Goal: Use online tool/utility: Use online tool/utility

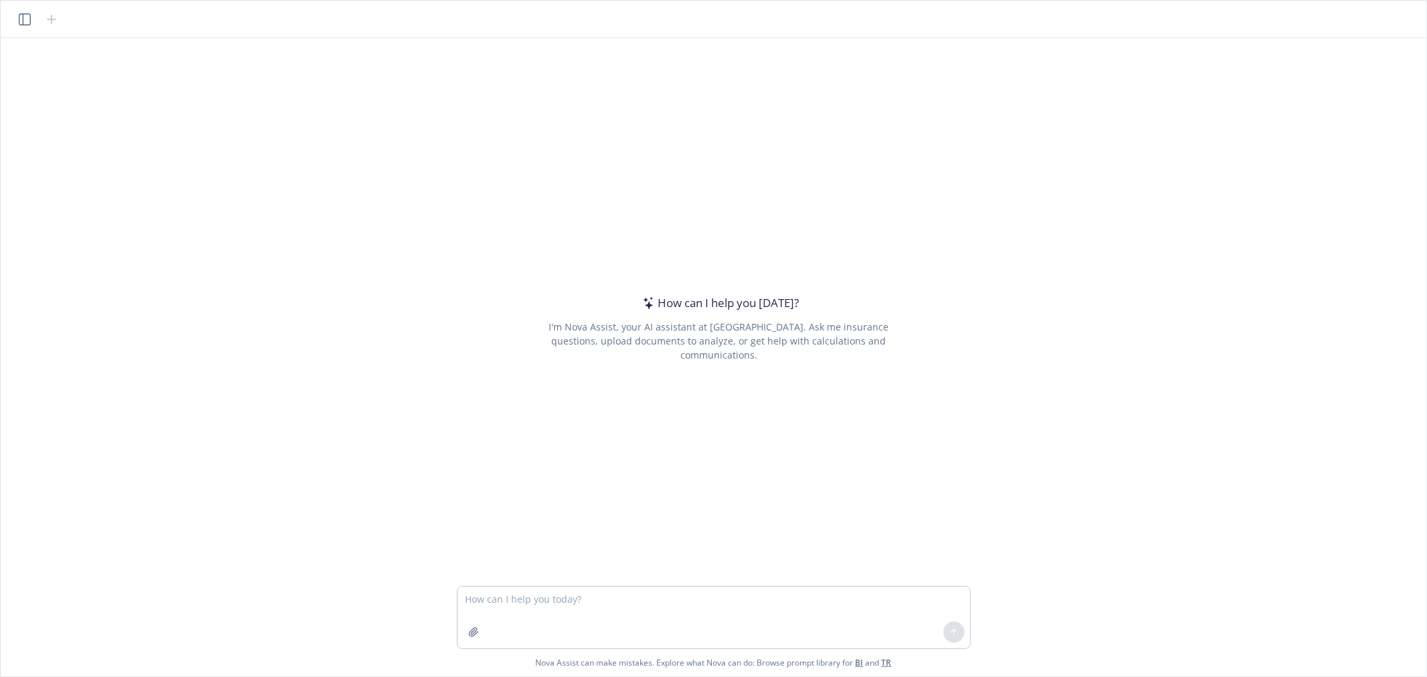
click at [617, 594] on textarea at bounding box center [714, 618] width 513 height 62
type textarea "refine this test: This guide offers a comprehensive overview of your health and…"
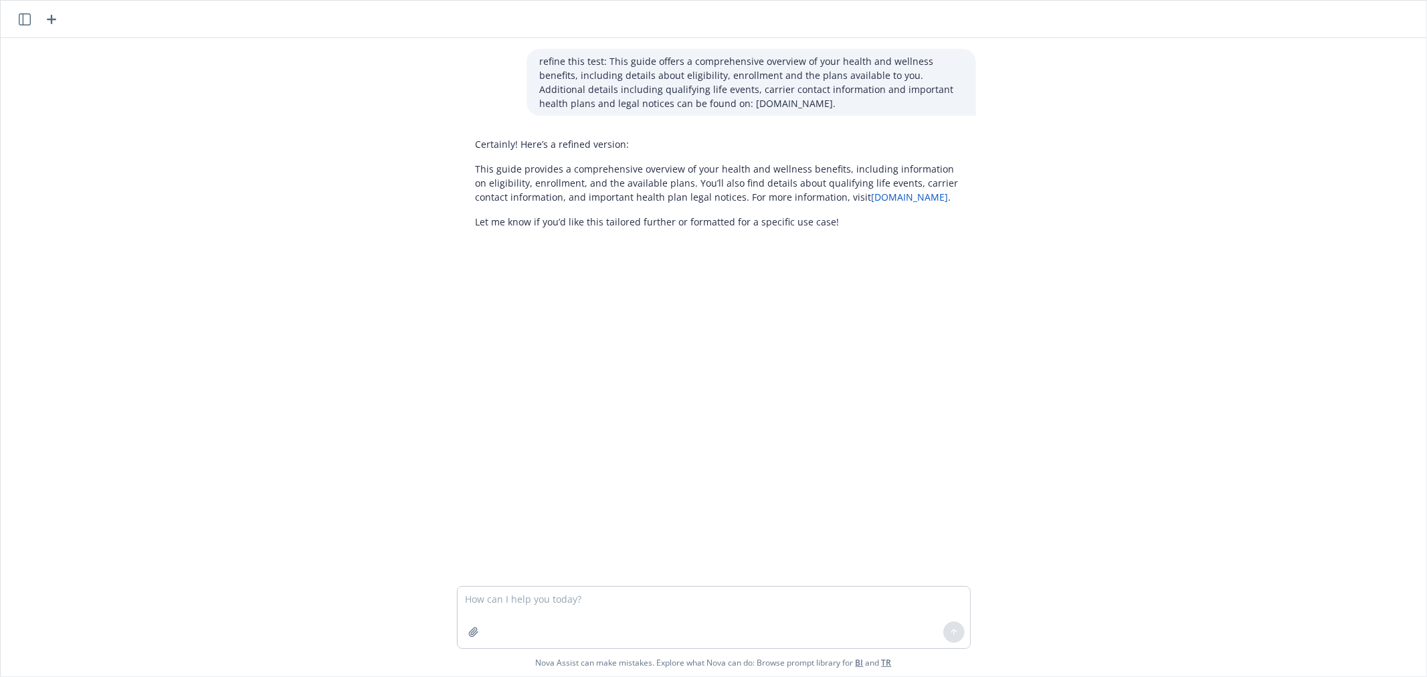
click at [632, 176] on p "This guide provides a comprehensive overview of your health and wellness benefi…" at bounding box center [719, 183] width 487 height 42
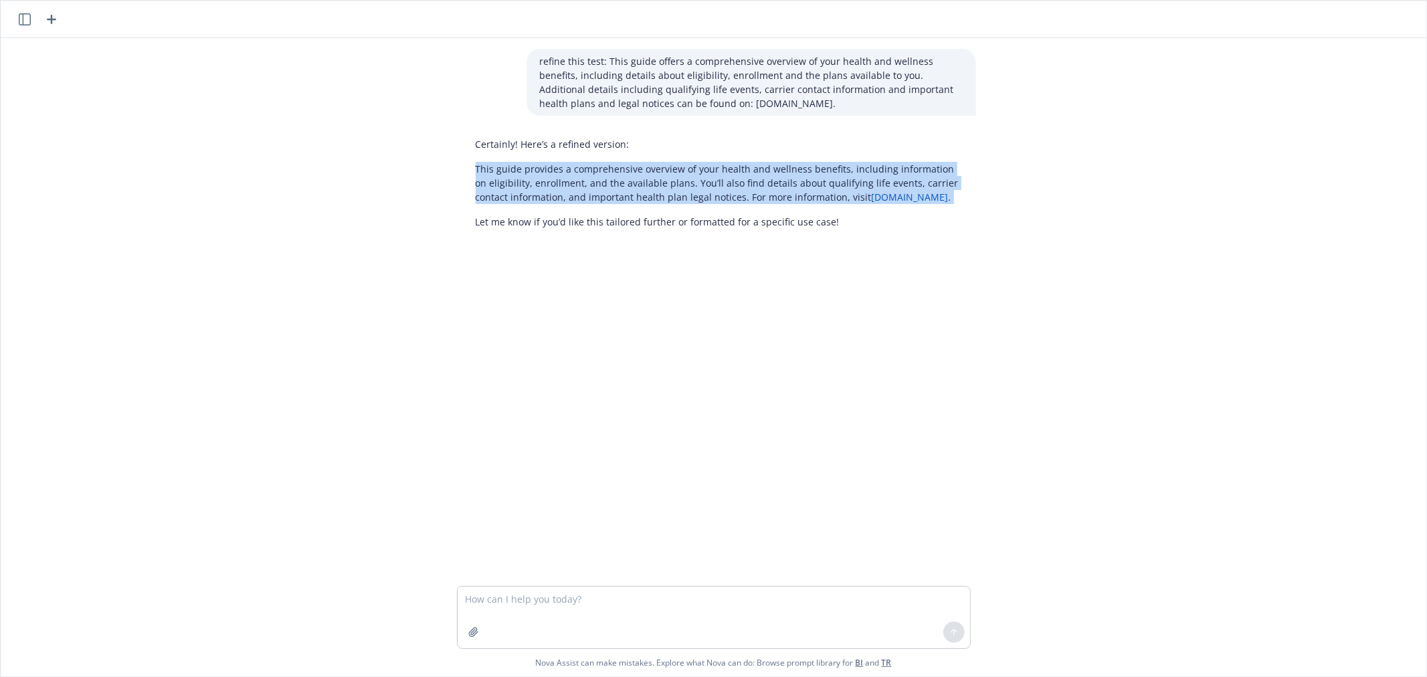
click at [632, 176] on p "This guide provides a comprehensive overview of your health and wellness benefi…" at bounding box center [719, 183] width 487 height 42
copy div "This guide provides a comprehensive overview of your health and wellness benefi…"
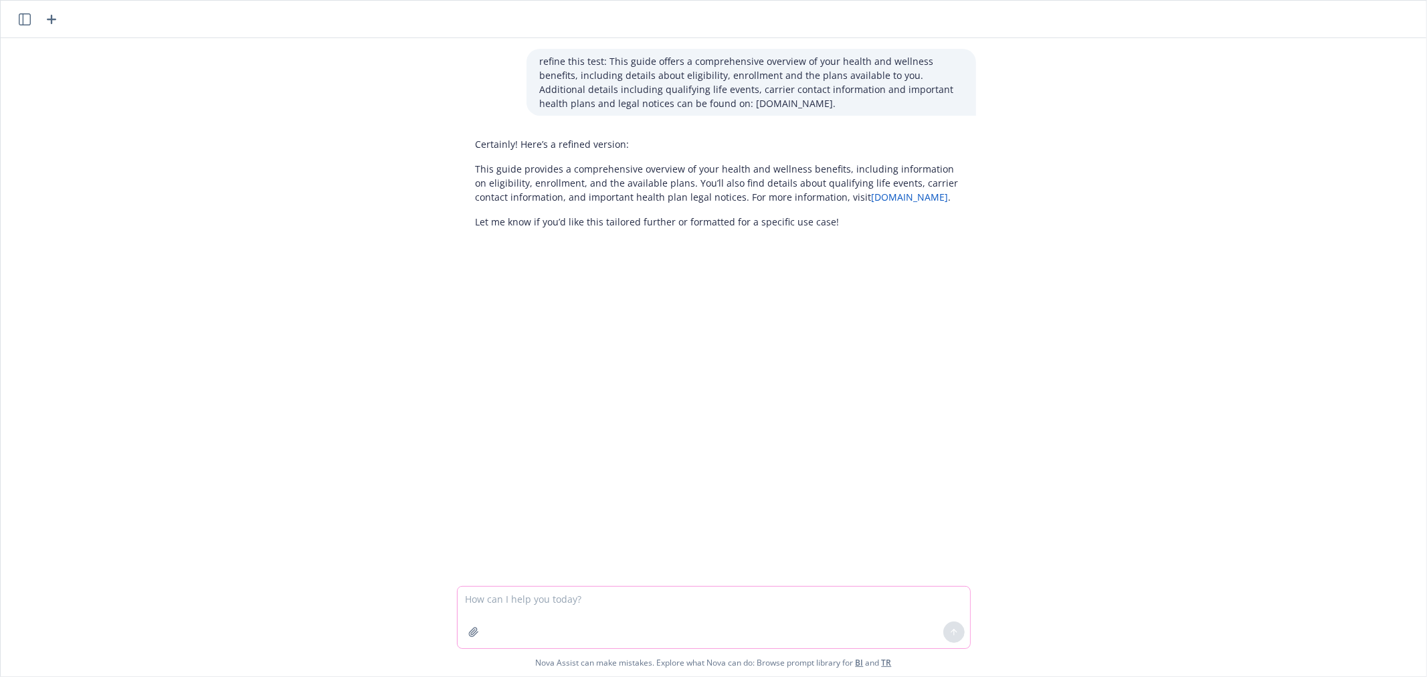
click at [531, 618] on textarea at bounding box center [714, 618] width 513 height 62
paste textarea "Open Enrollment is your opportunity to: Enroll in, change or waive beneﬁts. Cha…"
type textarea "refine and summarize this: Open Enrollment is your opportunity to: Enroll in, c…"
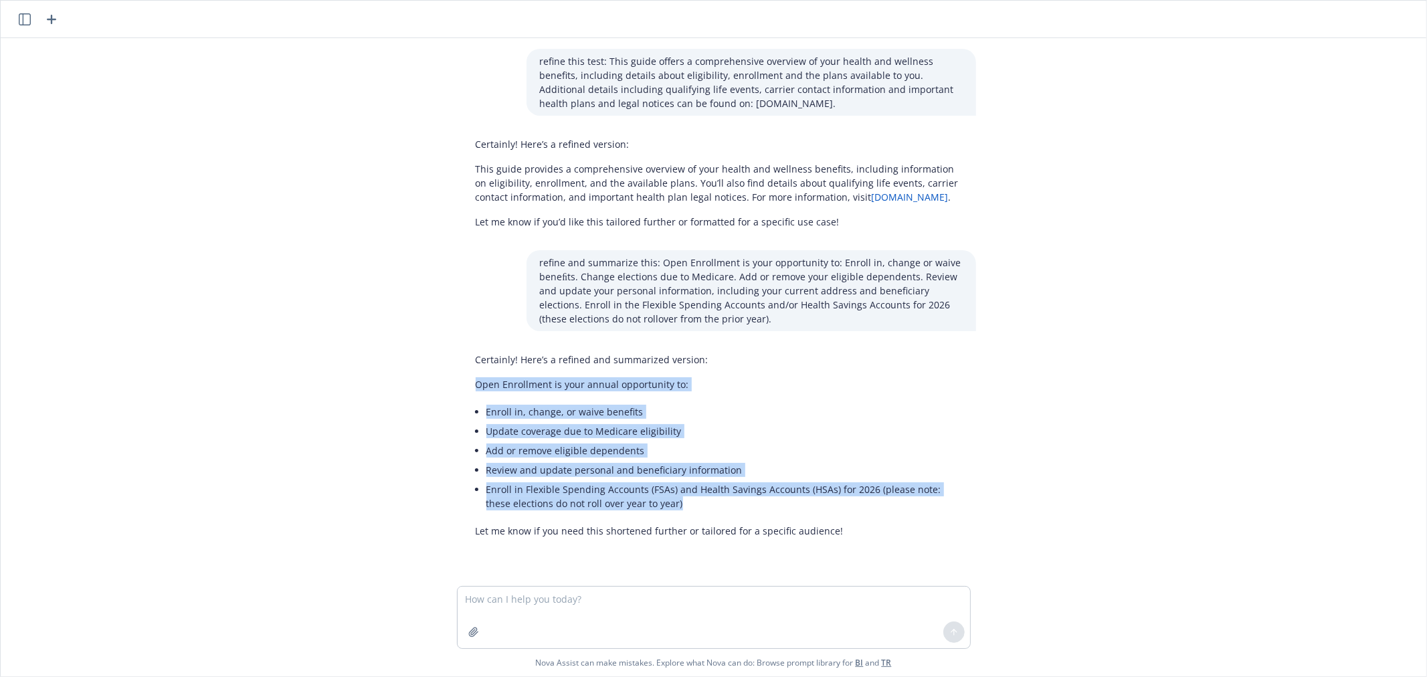
drag, startPoint x: 470, startPoint y: 381, endPoint x: 807, endPoint y: 499, distance: 356.4
click at [807, 499] on div "Certainly! Here’s a refined and summarized version: Open Enrollment is your ann…" at bounding box center [719, 445] width 514 height 196
copy div "Open Enrollment is your annual opportunity to: Enroll in, change, or waive bene…"
click at [766, 507] on li "Enroll in Flexible Spending Accounts (FSAs) and Health Savings Accounts (HSAs) …" at bounding box center [725, 496] width 476 height 33
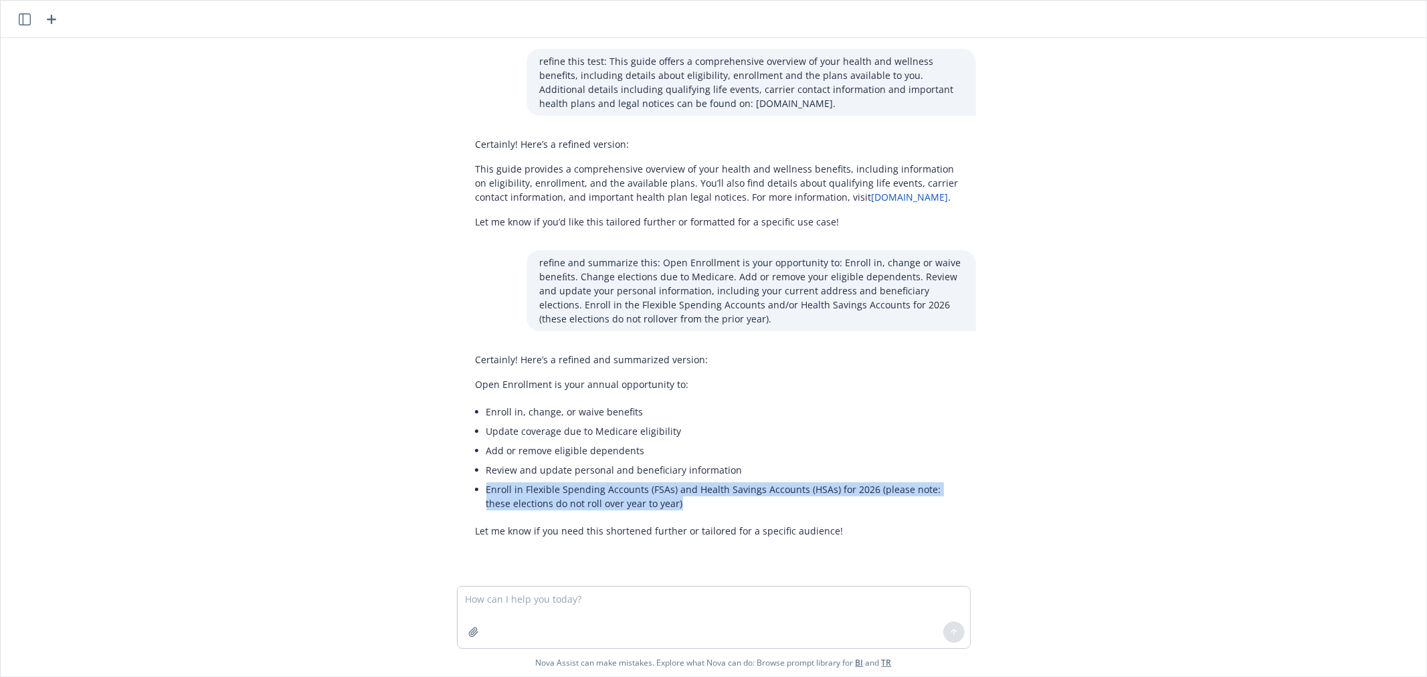
drag, startPoint x: 661, startPoint y: 507, endPoint x: 480, endPoint y: 493, distance: 181.9
click at [487, 493] on li "Enroll in Flexible Spending Accounts (FSAs) and Health Savings Accounts (HSAs) …" at bounding box center [725, 496] width 476 height 33
copy li "Enroll in Flexible Spending Accounts (FSAs) and Health Savings Accounts (HSAs) …"
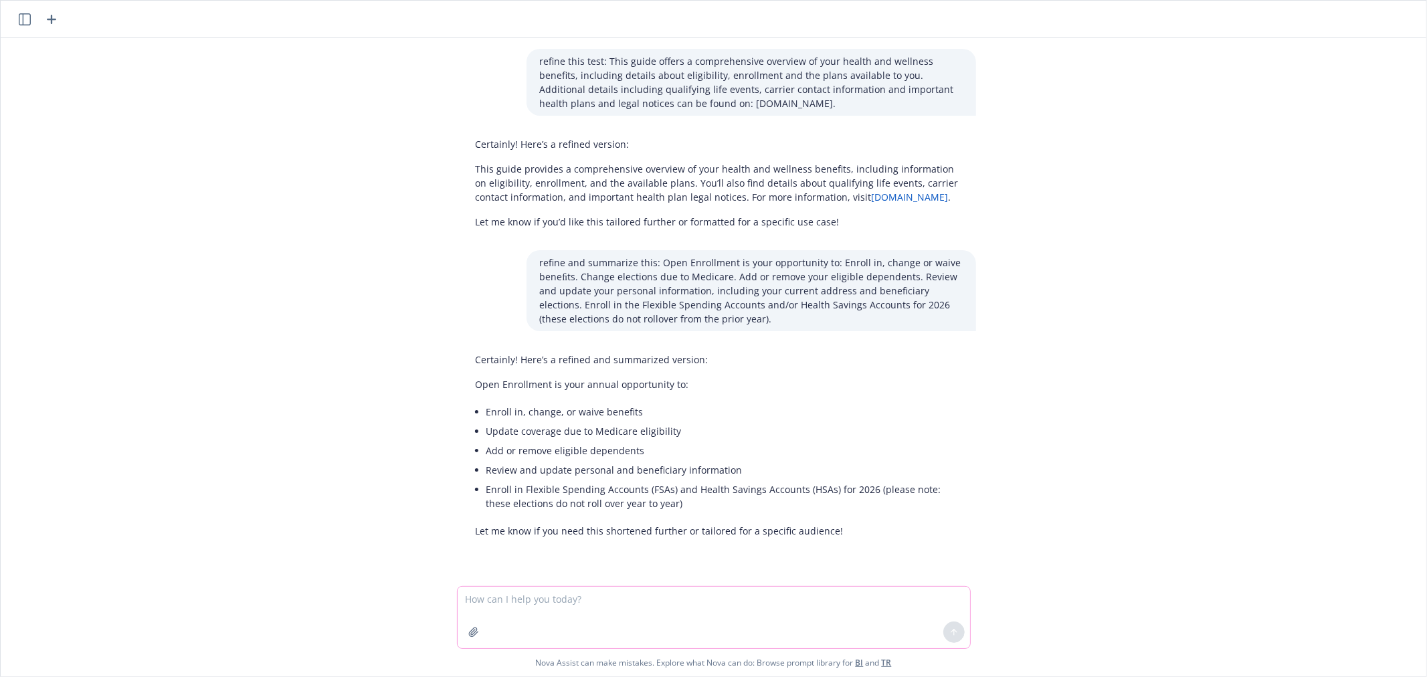
click at [592, 613] on textarea at bounding box center [714, 618] width 513 height 62
type textarea "shorter"
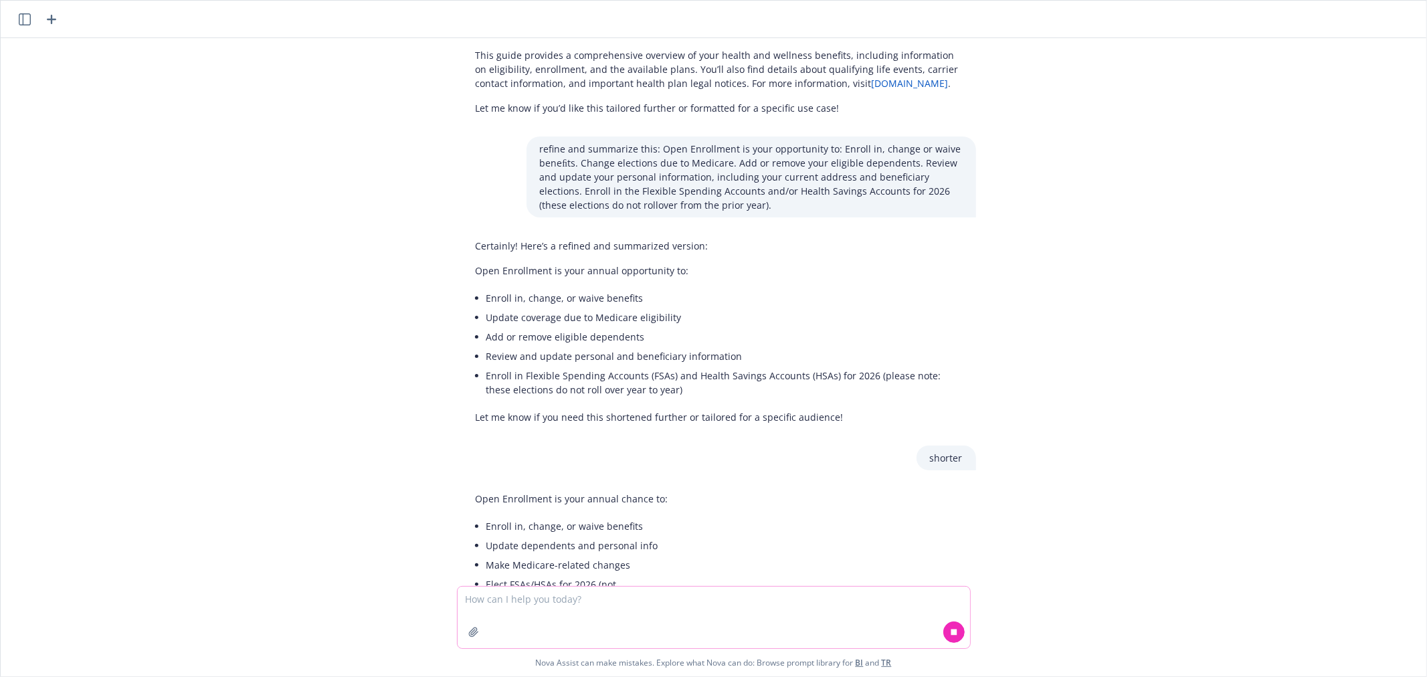
scroll to position [159, 0]
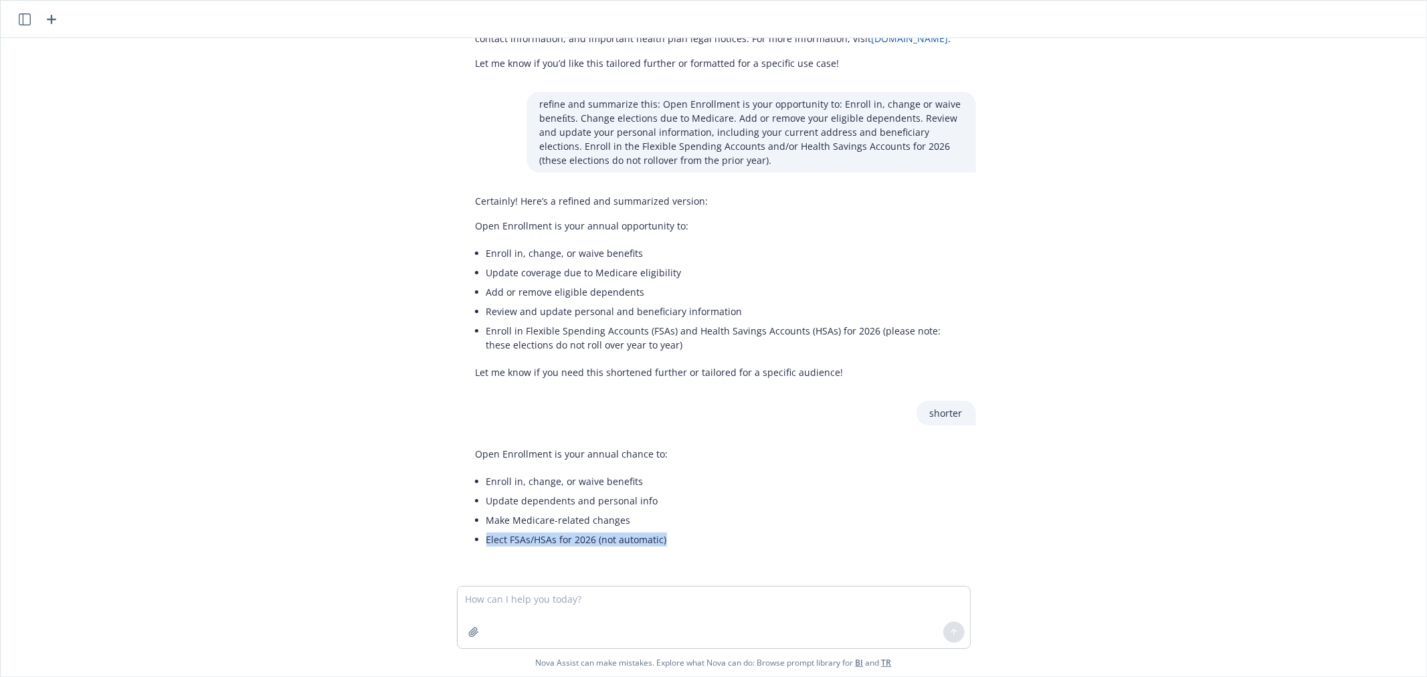
drag, startPoint x: 673, startPoint y: 537, endPoint x: 469, endPoint y: 531, distance: 204.2
click at [469, 531] on div "Open Enrollment is your annual chance to: Enroll in, change, or waive benefits …" at bounding box center [719, 498] width 514 height 113
click at [624, 518] on li "Make Medicare-related changes" at bounding box center [578, 520] width 182 height 19
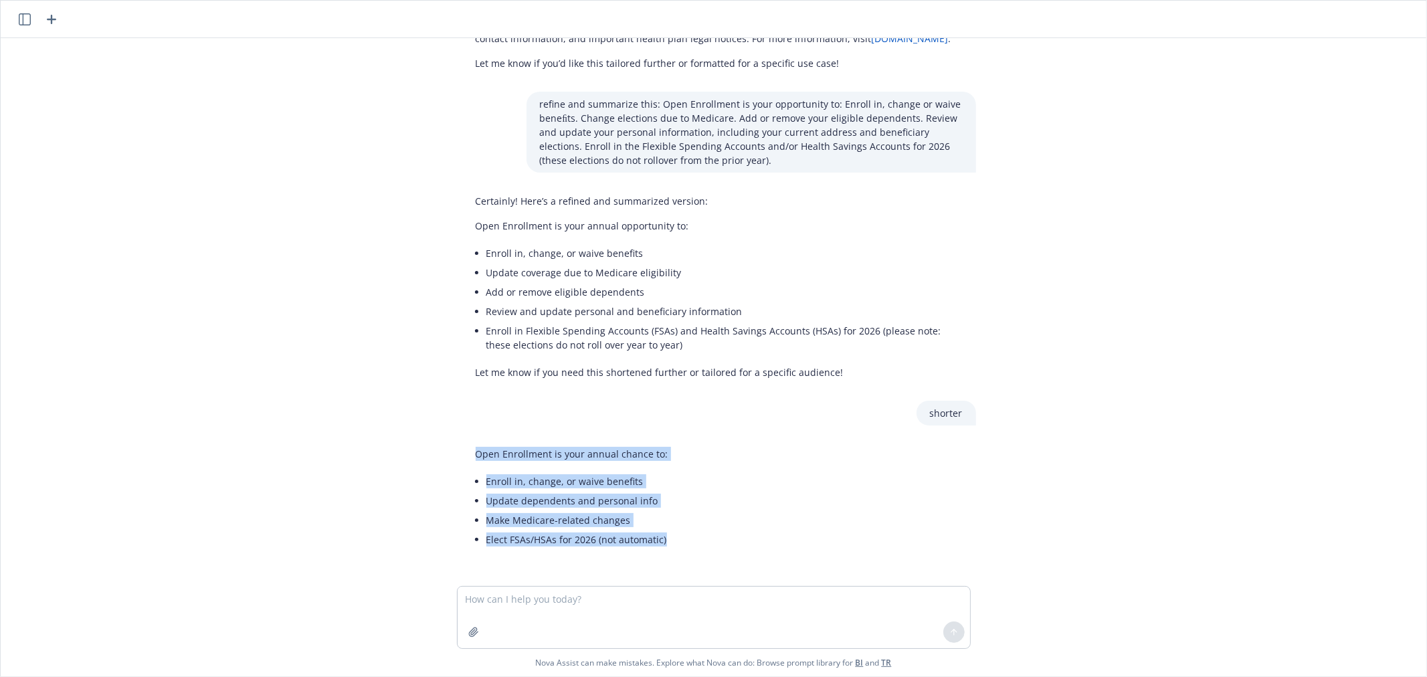
drag, startPoint x: 586, startPoint y: 545, endPoint x: 470, endPoint y: 457, distance: 145.2
click at [470, 457] on div "Open Enrollment is your annual chance to: Enroll in, change, or waive benefits …" at bounding box center [572, 498] width 220 height 113
copy div "Open Enrollment is your annual chance to: Enroll in, change, or waive benefits …"
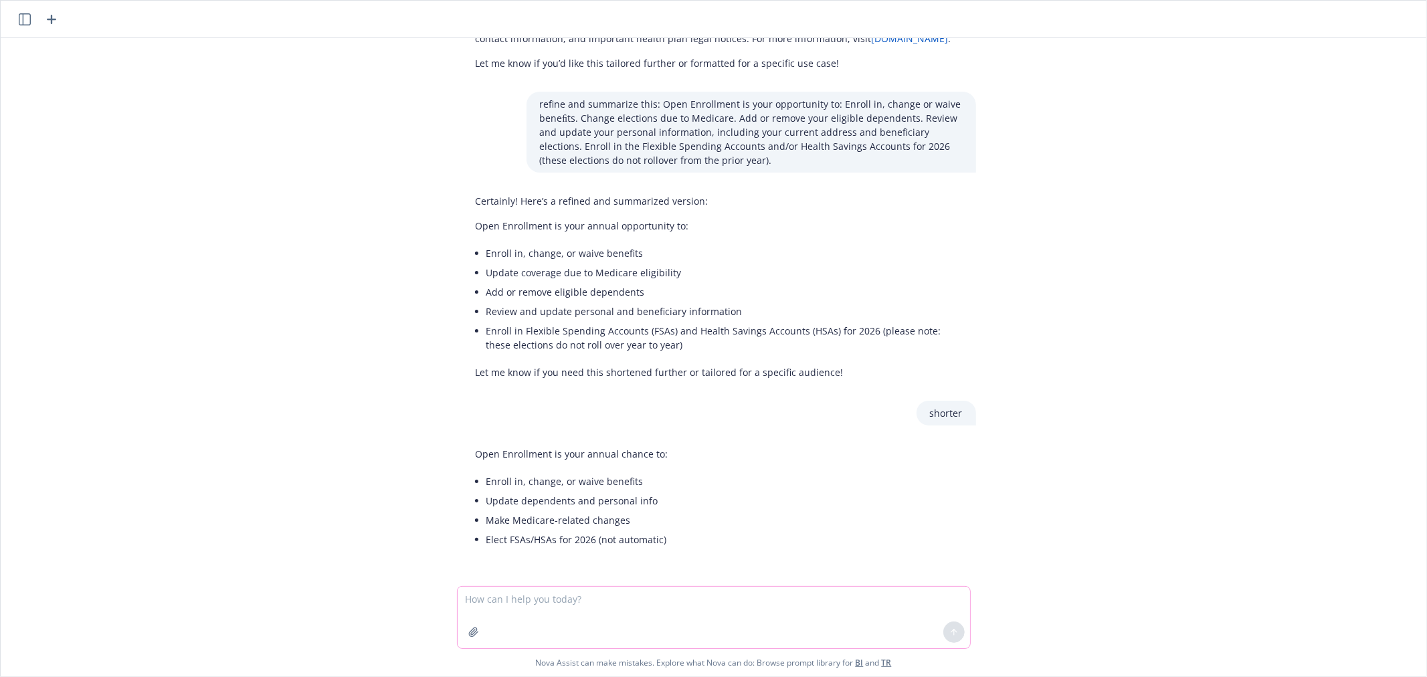
click at [612, 618] on textarea at bounding box center [714, 618] width 513 height 62
paste textarea "How to Enroll? Log in to Workday. Enroll and confirm your cost for the upcoming…"
type textarea "shorten and refine this: How to Enroll? Log in to Workday. Enroll and confirm y…"
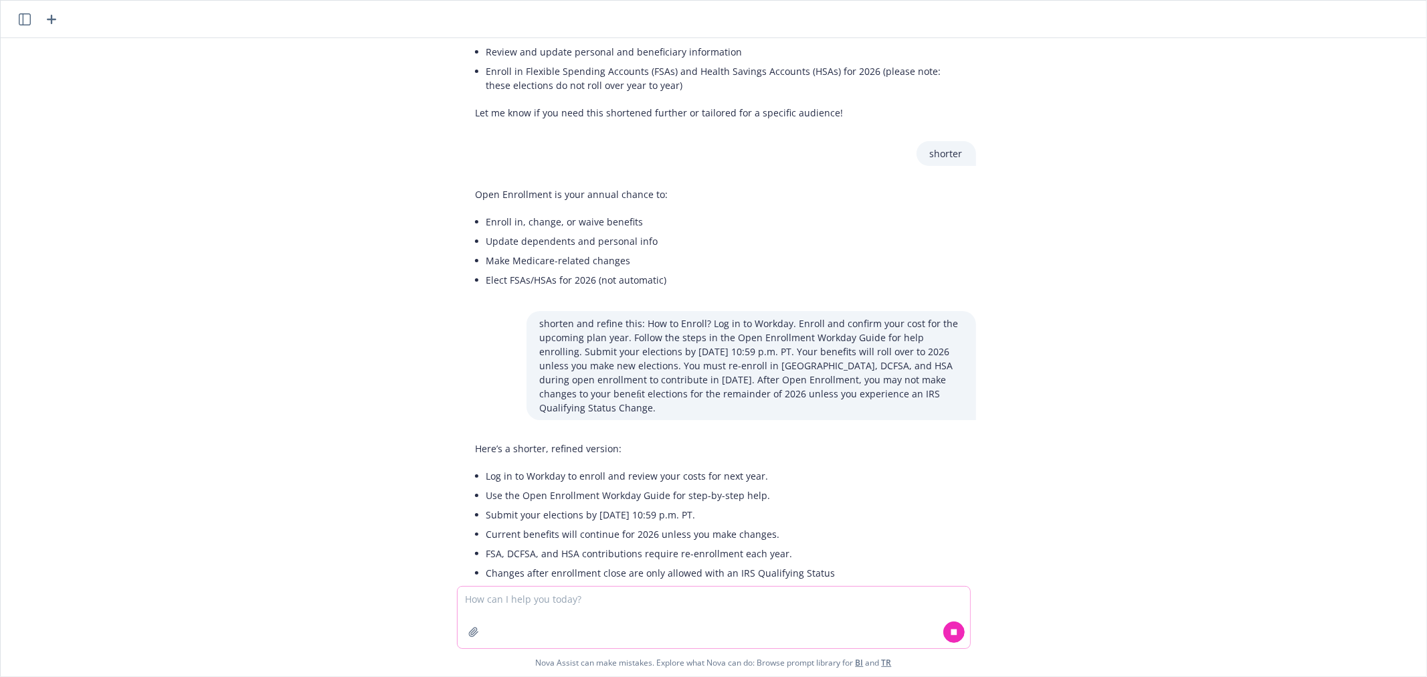
scroll to position [438, 0]
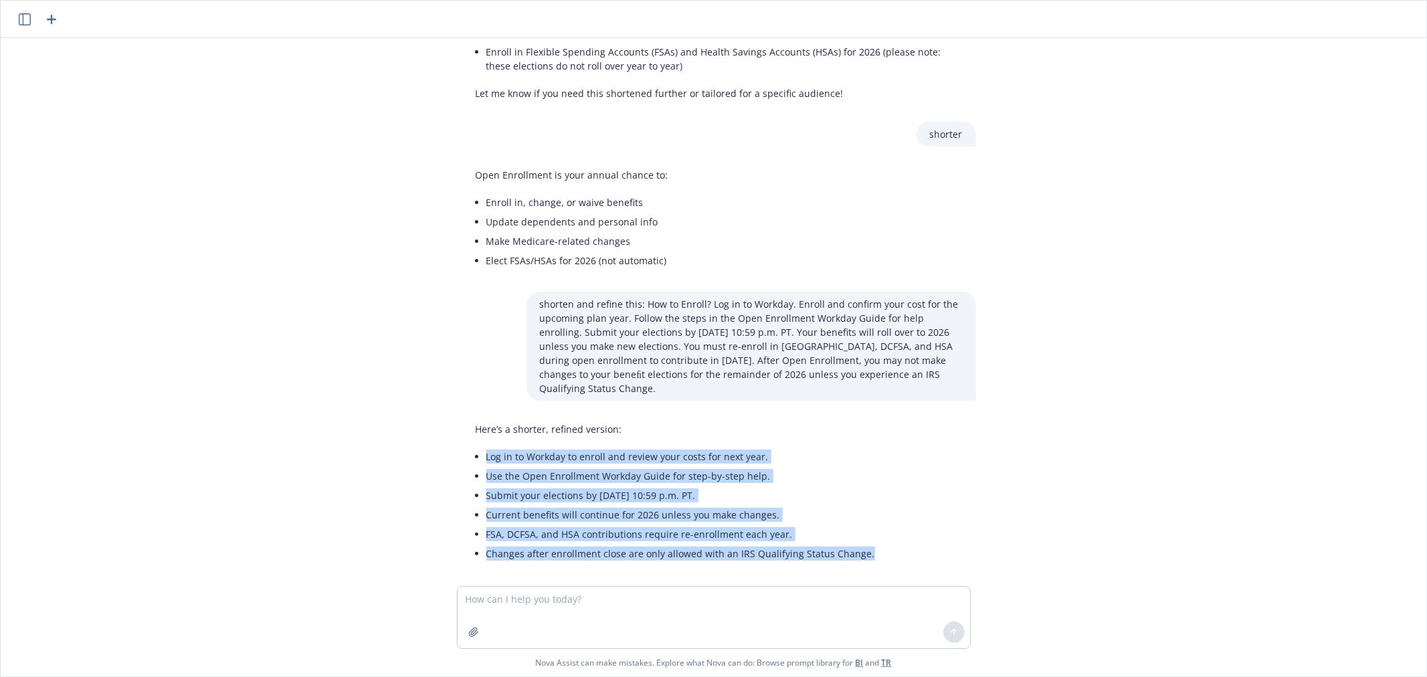
drag, startPoint x: 480, startPoint y: 442, endPoint x: 1075, endPoint y: 520, distance: 600.7
click at [1075, 520] on div "refine this test: This guide offers a comprehensive overview of your health and…" at bounding box center [713, 312] width 1415 height 548
copy ul "Log in to Workday to enroll and review your costs for next year. Use the Open E…"
click at [691, 466] on li "Use the Open Enrollment Workday Guide for step-by-step help." at bounding box center [681, 475] width 389 height 19
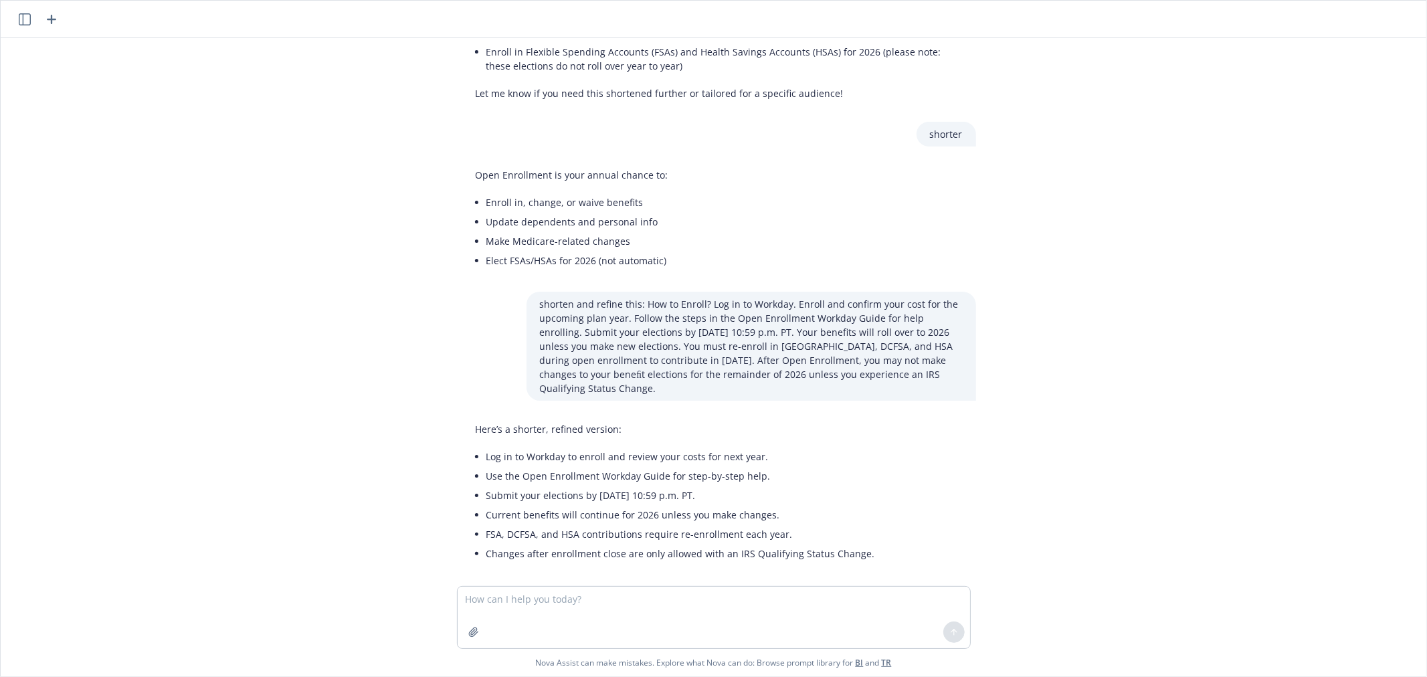
click at [652, 447] on li "Log in to Workday to enroll and review your costs for next year." at bounding box center [681, 456] width 389 height 19
copy ul "Log in to Workday to enroll and review your costs for next year."
